Goal: Check status: Check status

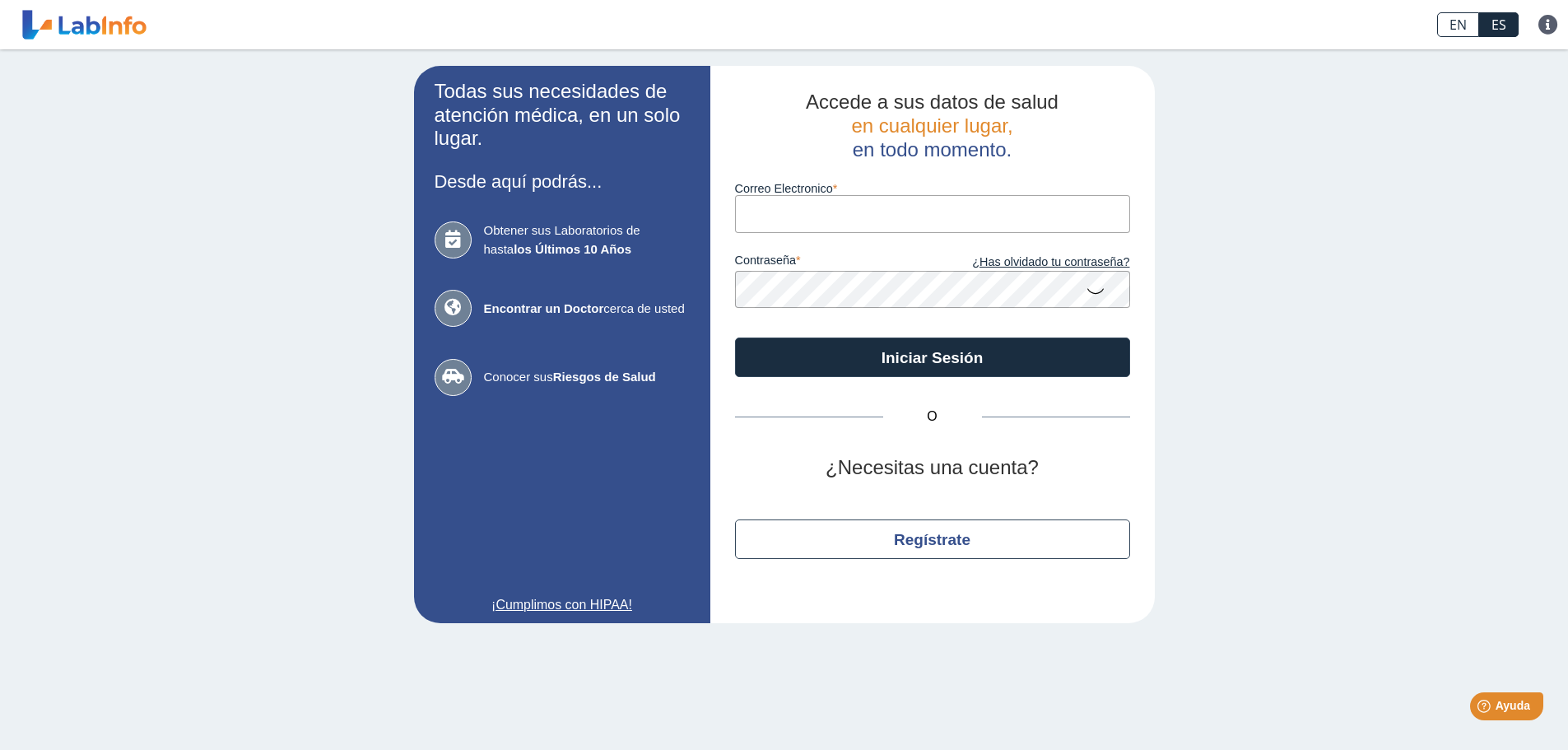
click at [793, 211] on input "Correo Electronico" at bounding box center [933, 213] width 395 height 37
type input "[EMAIL_ADDRESS][DOMAIN_NAME]"
click at [1093, 288] on icon at bounding box center [1096, 289] width 20 height 32
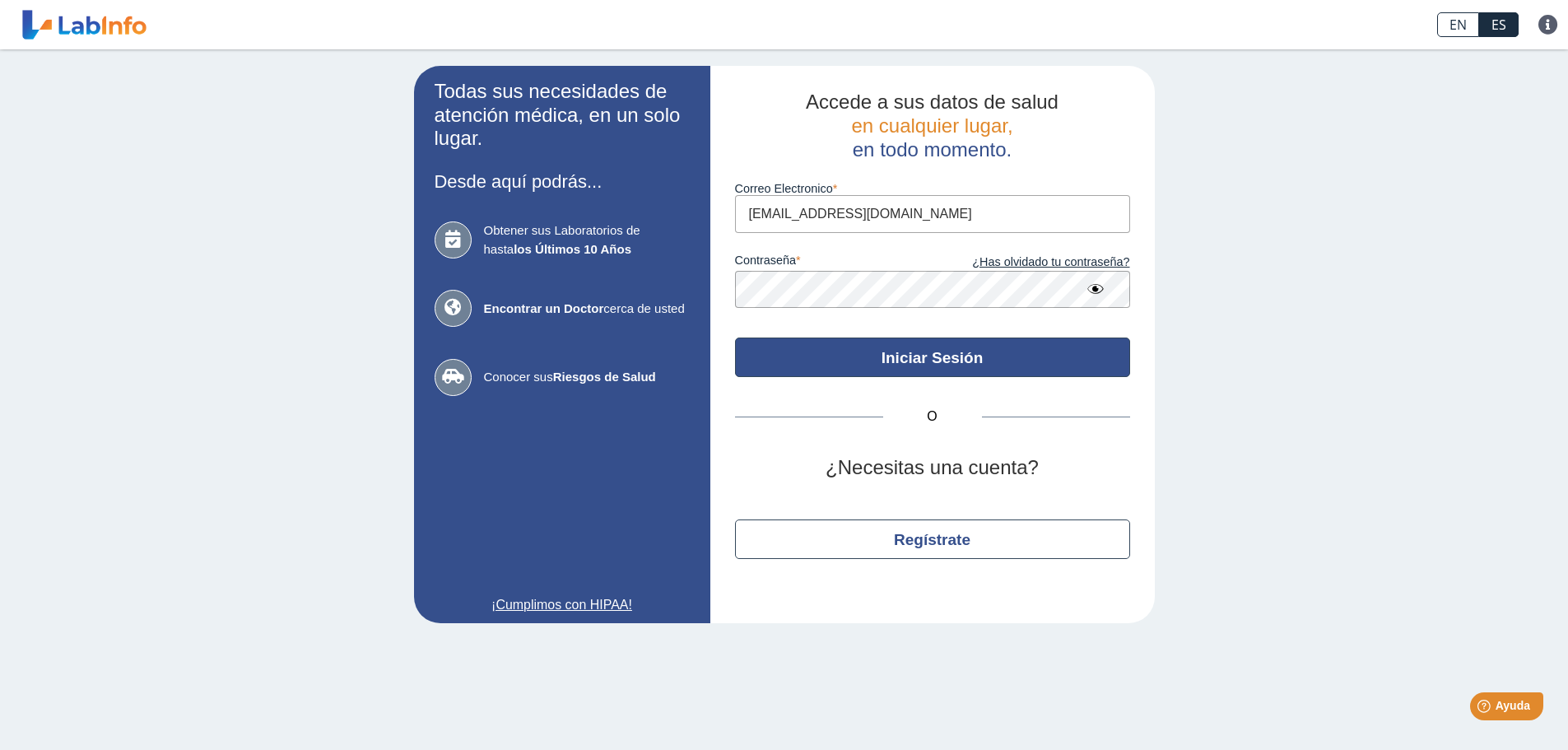
click at [930, 350] on button "Iniciar Sesión" at bounding box center [933, 357] width 395 height 40
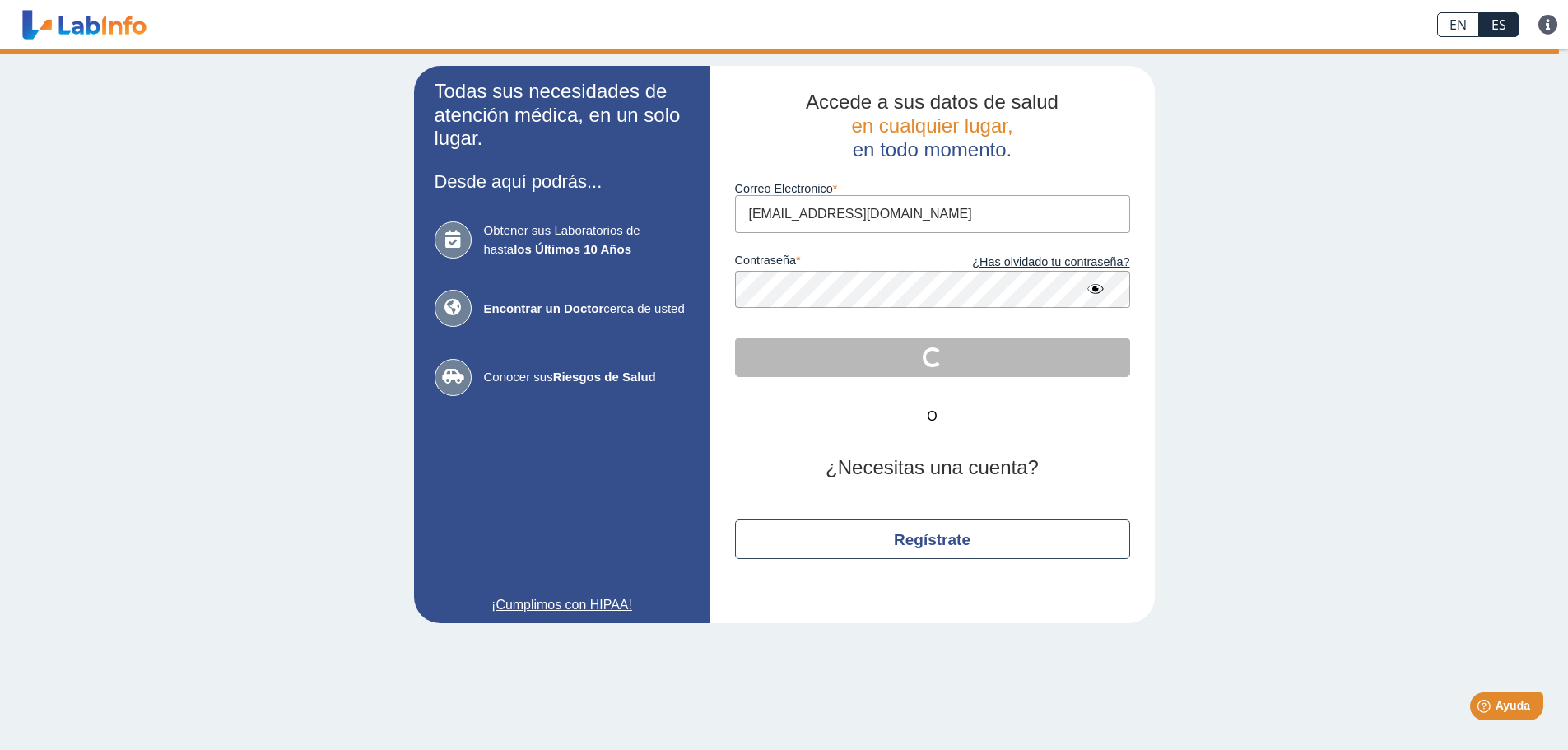
click at [1413, 286] on div "Todas sus necesidades de atención médica, en un solo lugar. Desde aquí podrás..…" at bounding box center [784, 344] width 1568 height 590
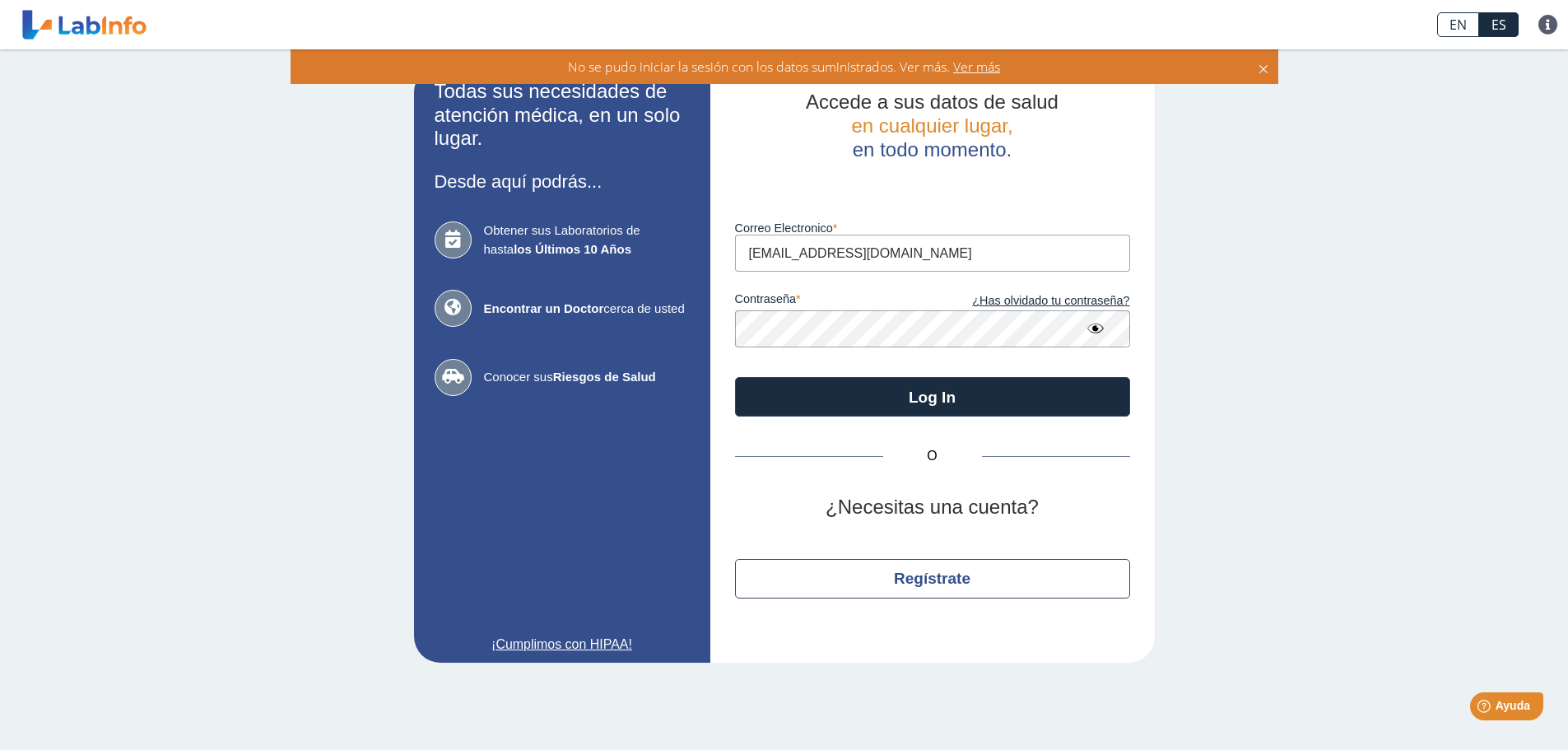
click at [1264, 67] on icon at bounding box center [1263, 67] width 13 height 18
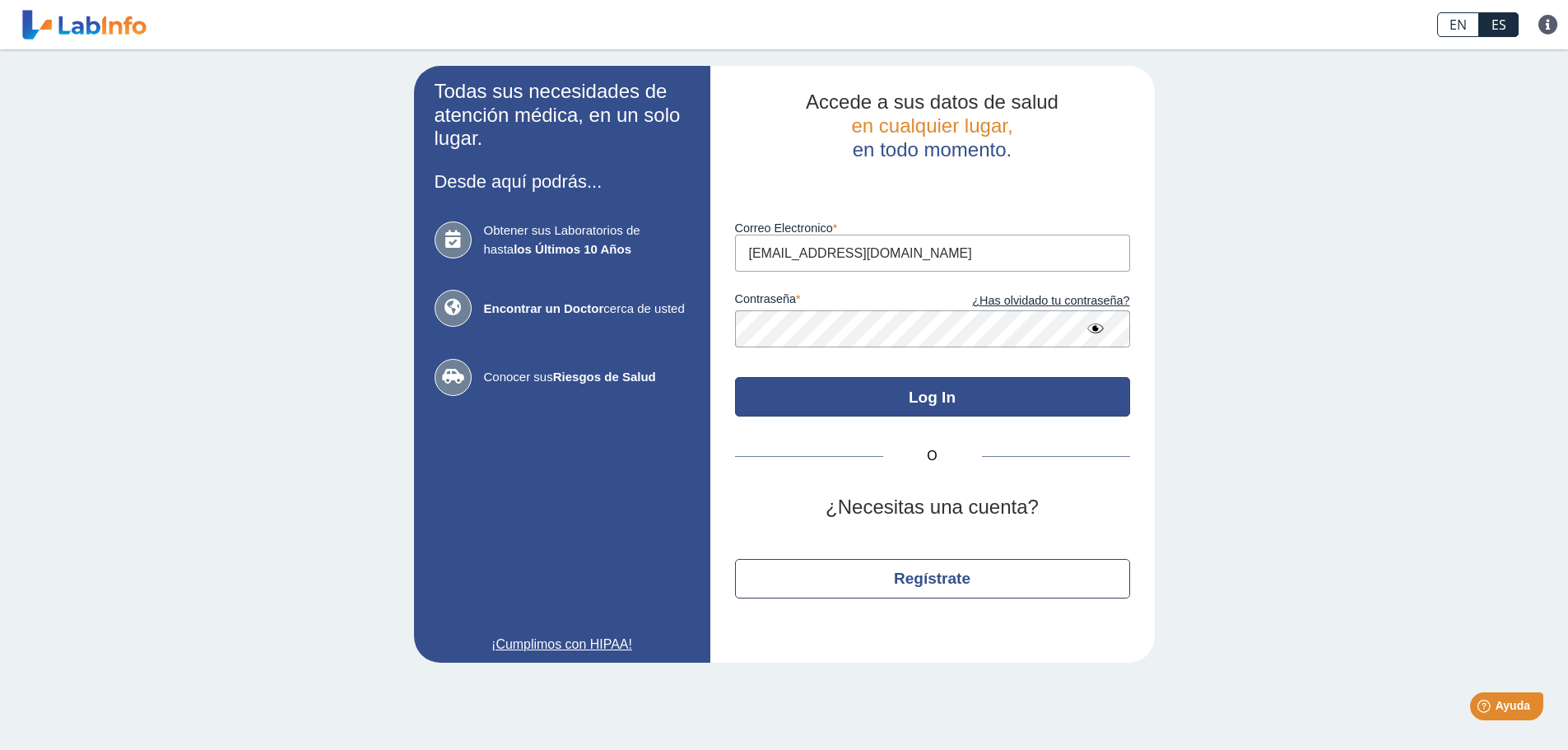
click at [937, 392] on button "Log In" at bounding box center [933, 396] width 395 height 40
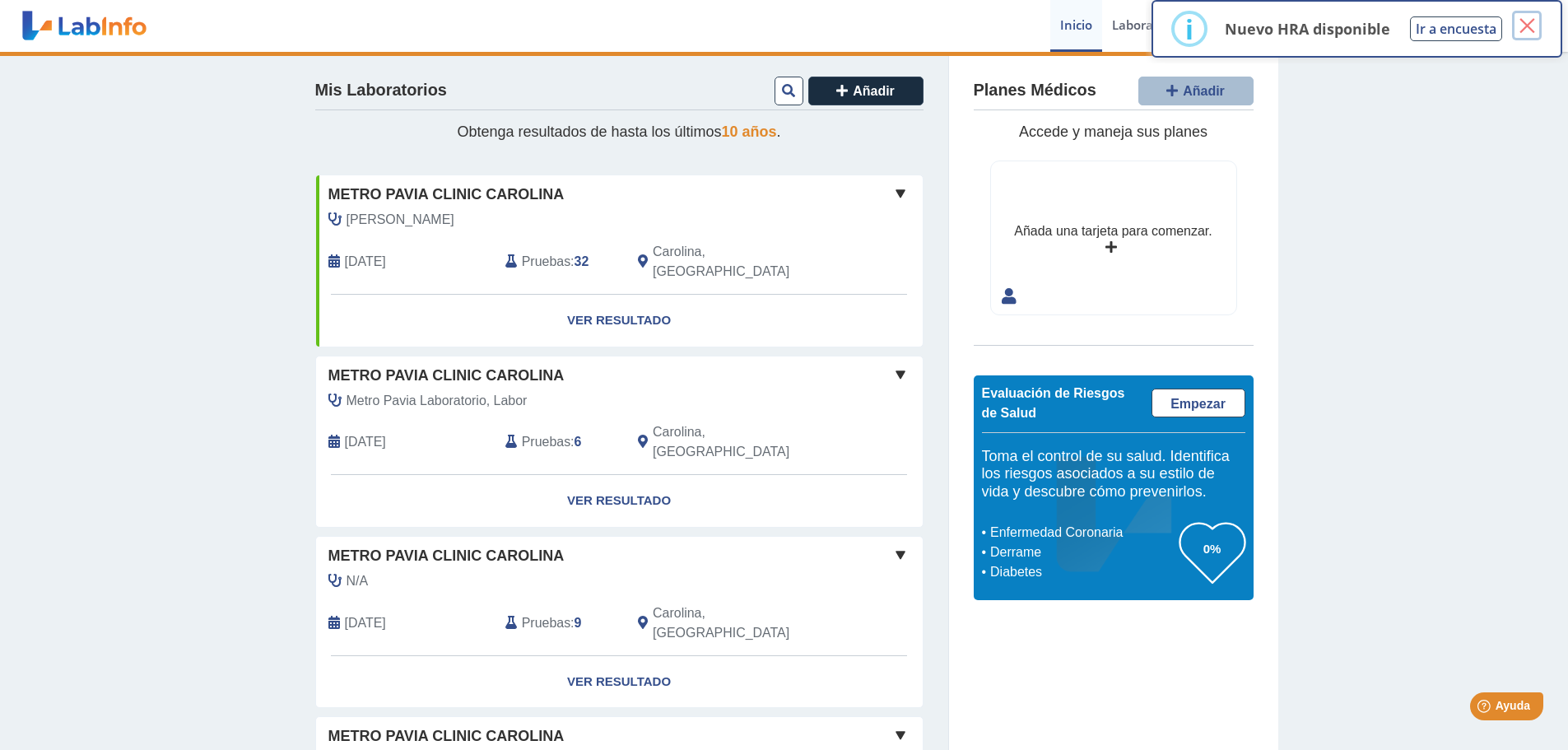
click at [1529, 25] on button "×" at bounding box center [1527, 25] width 30 height 30
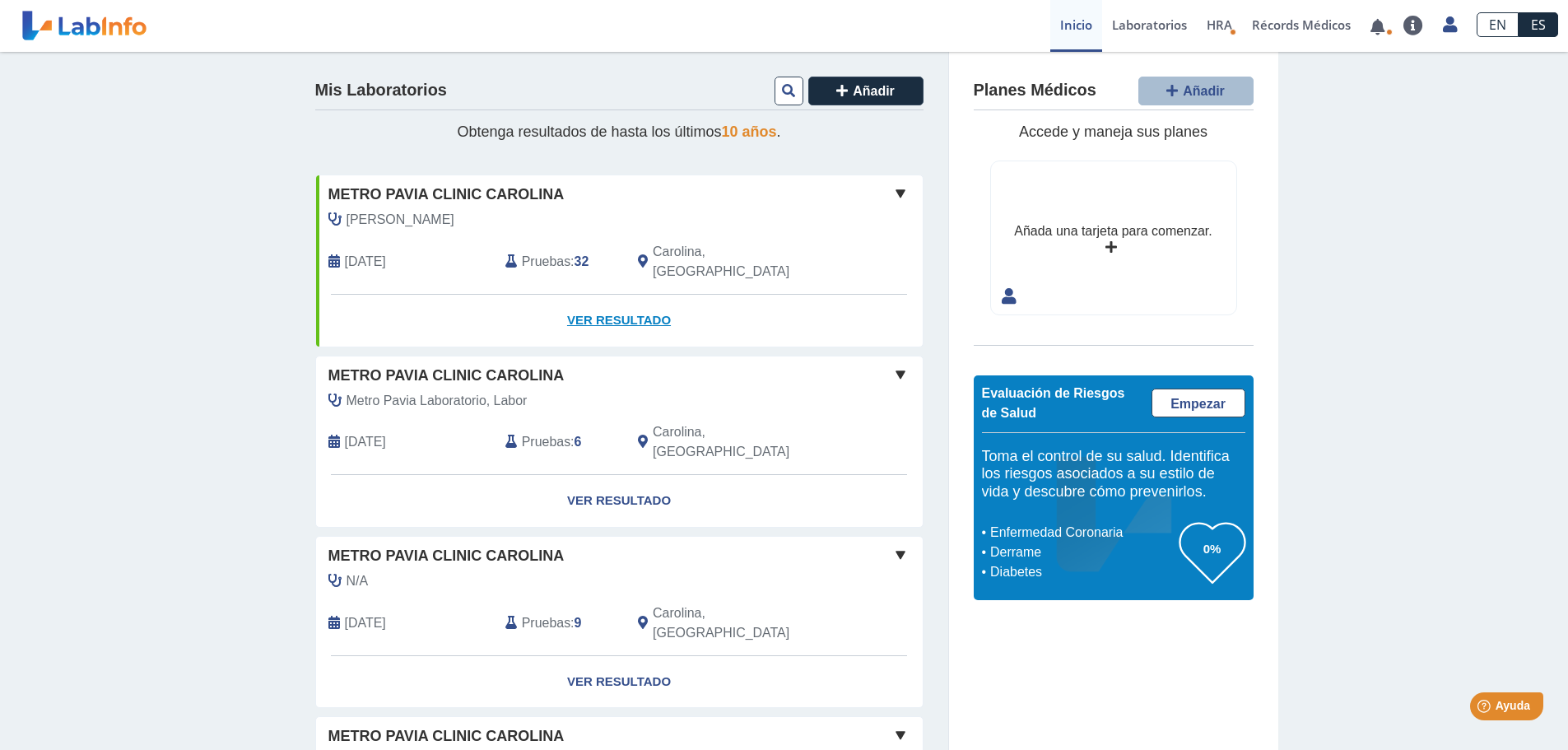
click at [598, 298] on link "Ver Resultado" at bounding box center [620, 321] width 607 height 52
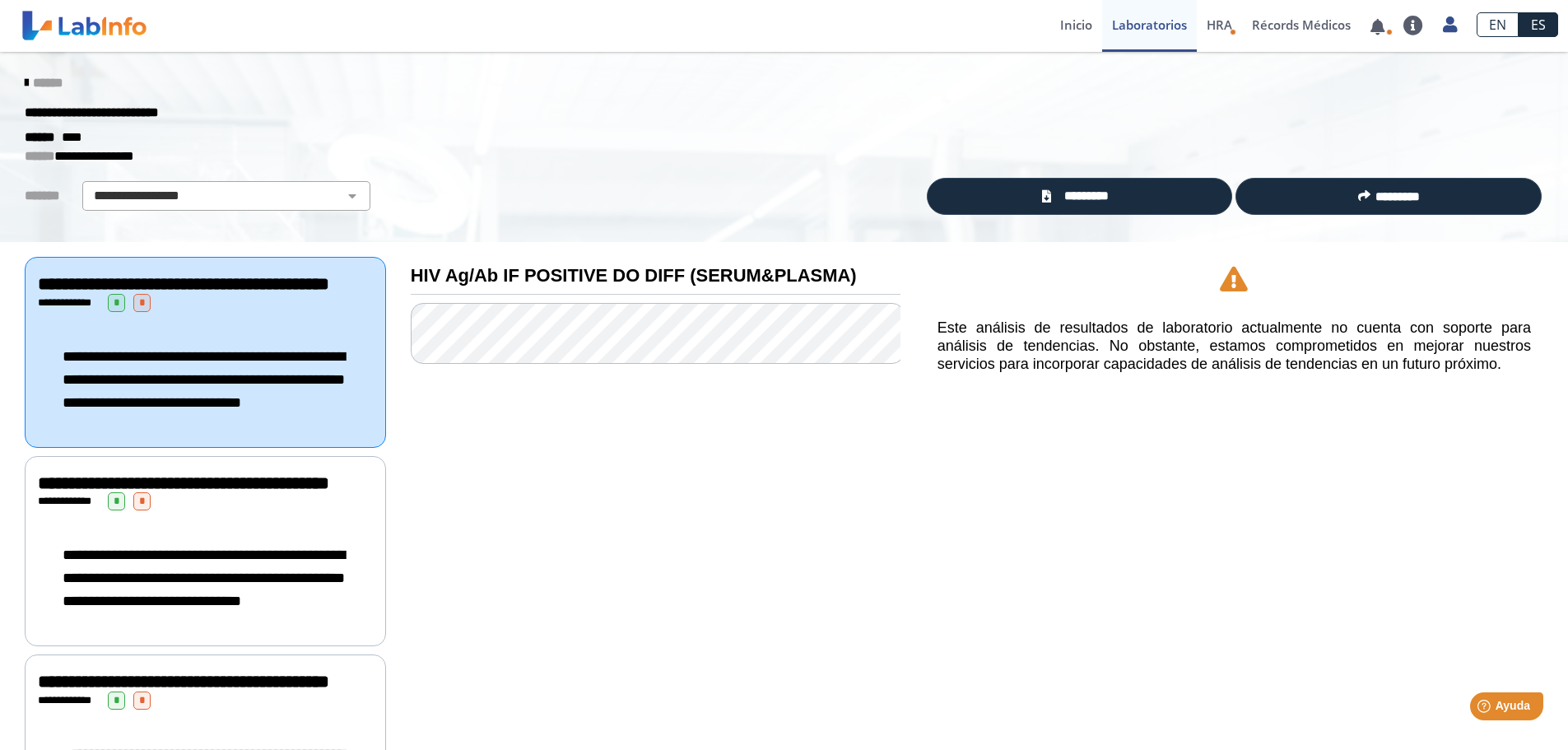
click at [25, 79] on icon at bounding box center [26, 83] width 3 height 13
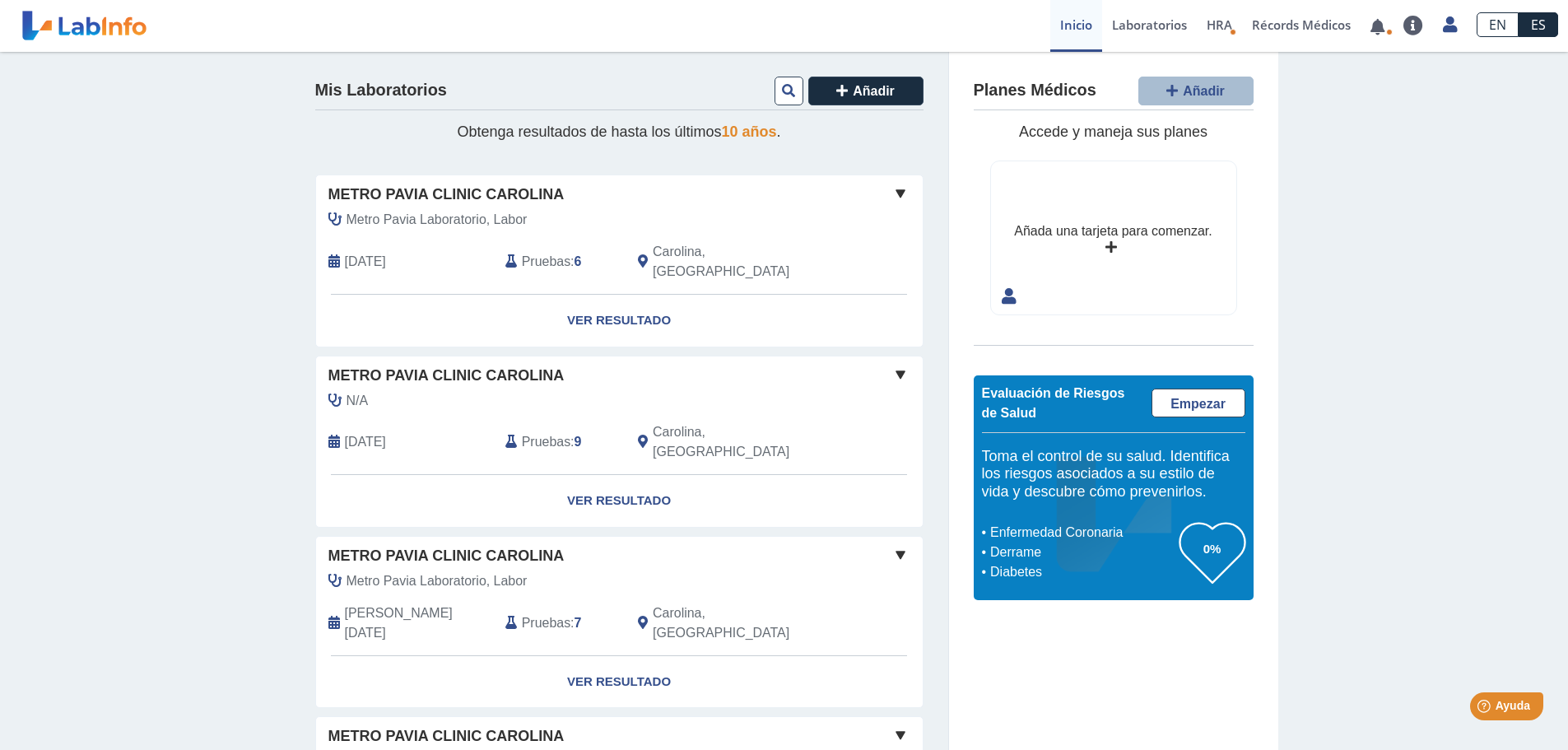
click at [895, 195] on span at bounding box center [900, 193] width 20 height 20
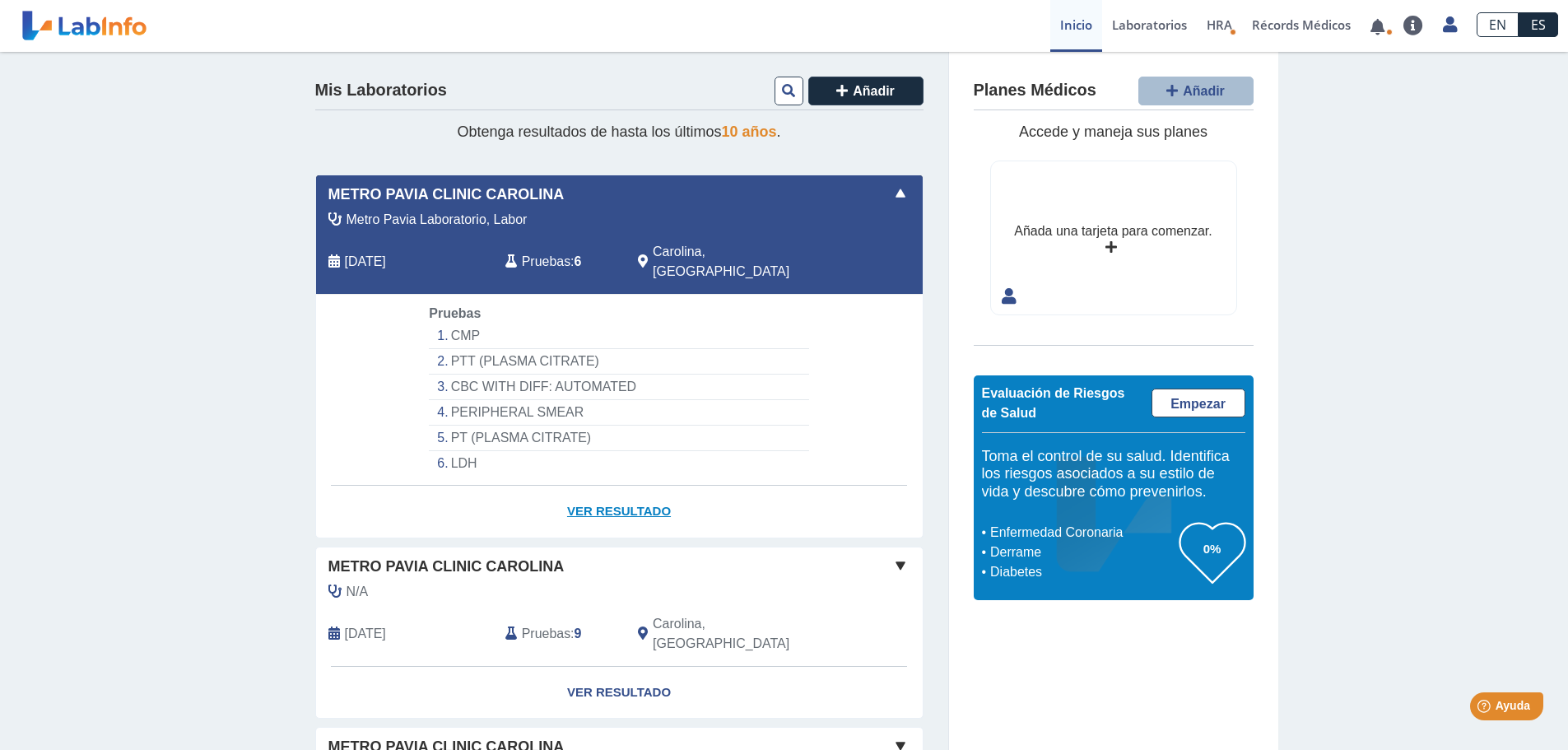
click at [589, 489] on link "Ver Resultado" at bounding box center [620, 512] width 607 height 52
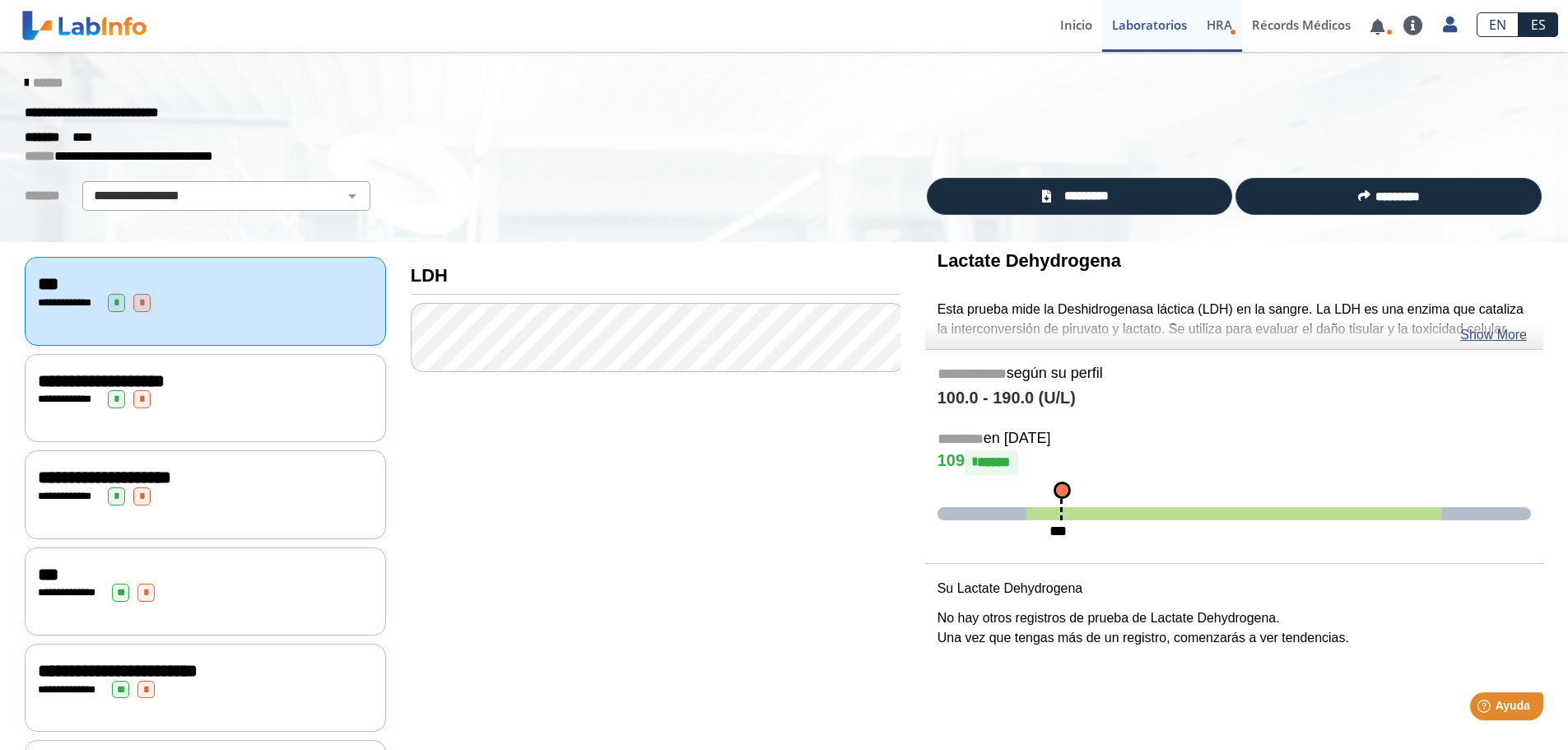
click at [1222, 21] on span "HRA" at bounding box center [1219, 24] width 25 height 16
